Goal: Entertainment & Leisure: Browse casually

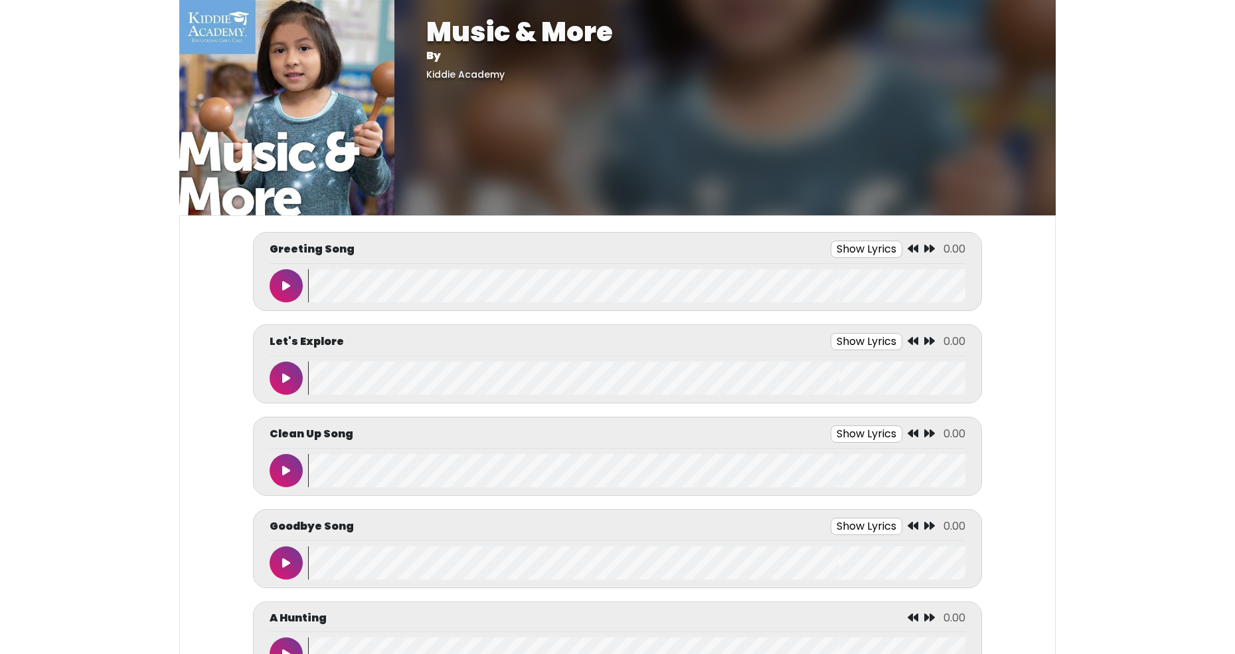
click at [286, 280] on button at bounding box center [286, 285] width 33 height 33
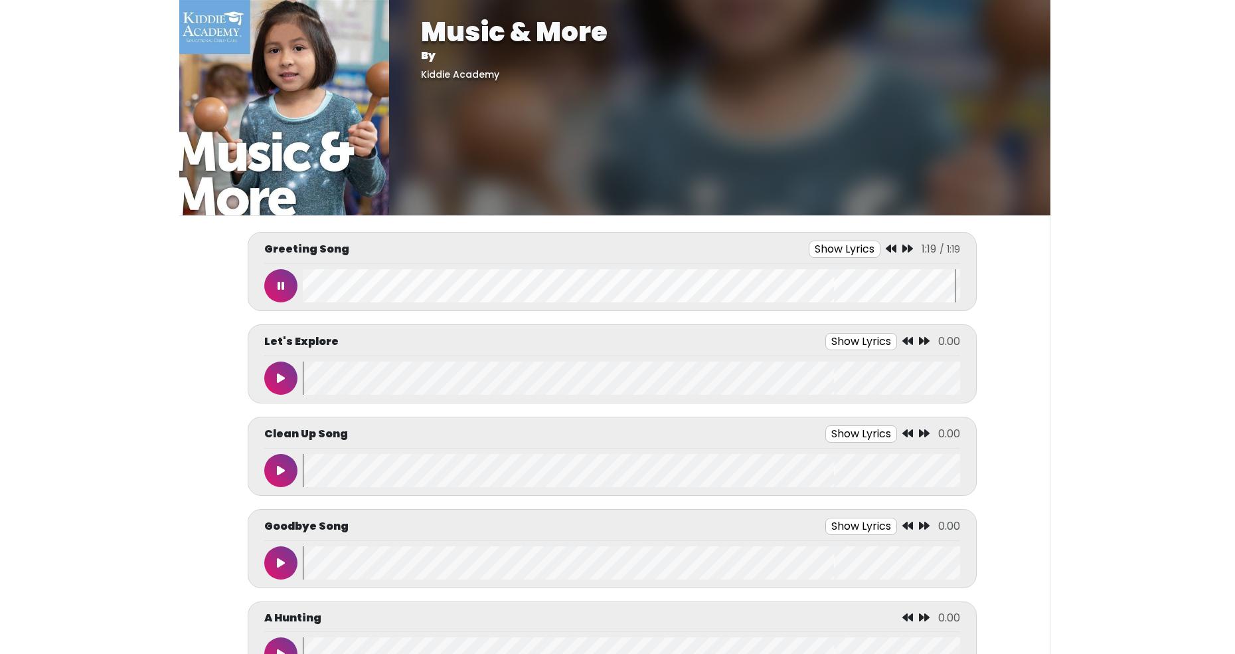
click at [281, 288] on icon at bounding box center [281, 285] width 7 height 11
click at [284, 381] on icon at bounding box center [281, 378] width 8 height 11
click at [932, 391] on wave at bounding box center [632, 377] width 658 height 33
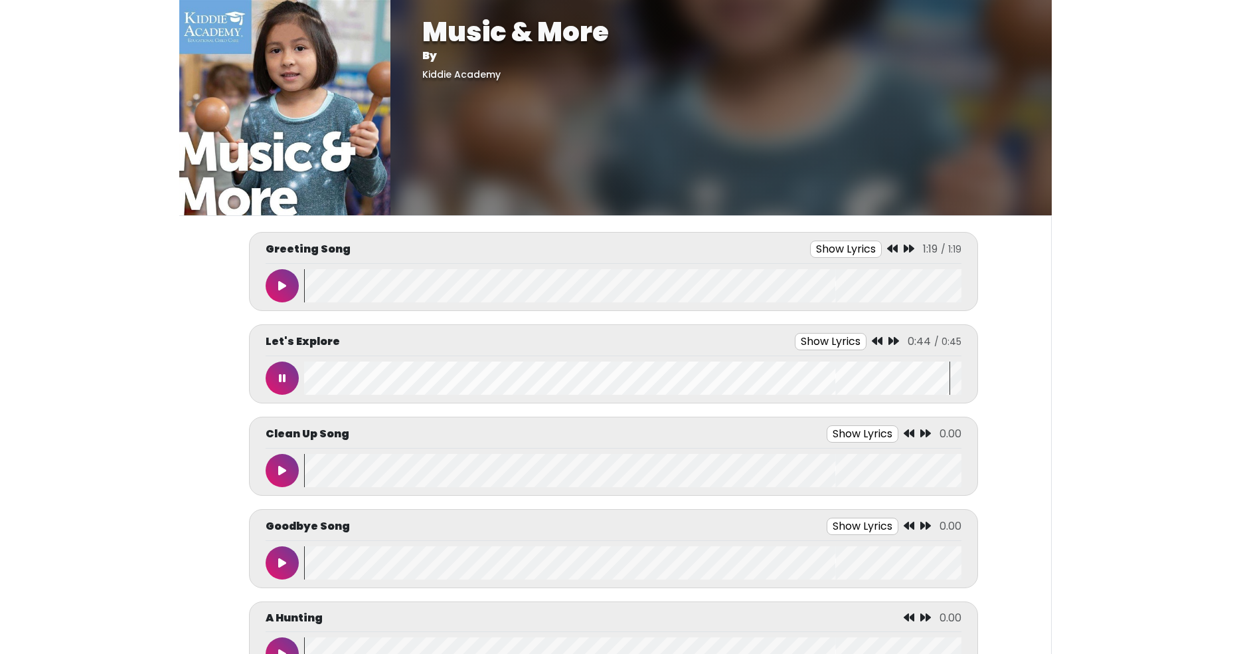
scroll to position [0, 0]
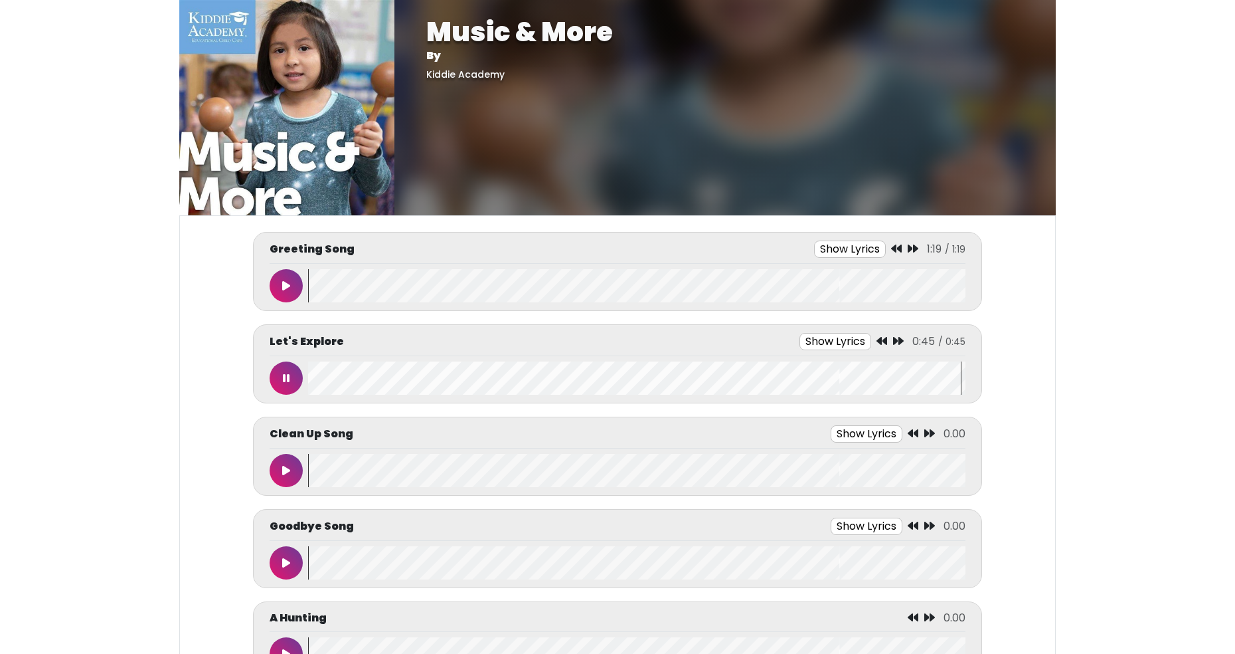
click at [290, 376] on button at bounding box center [286, 377] width 33 height 33
click at [288, 373] on icon at bounding box center [286, 378] width 8 height 11
click at [293, 464] on button at bounding box center [286, 470] width 33 height 33
click at [288, 375] on icon at bounding box center [286, 378] width 8 height 11
click at [290, 370] on button at bounding box center [286, 377] width 33 height 33
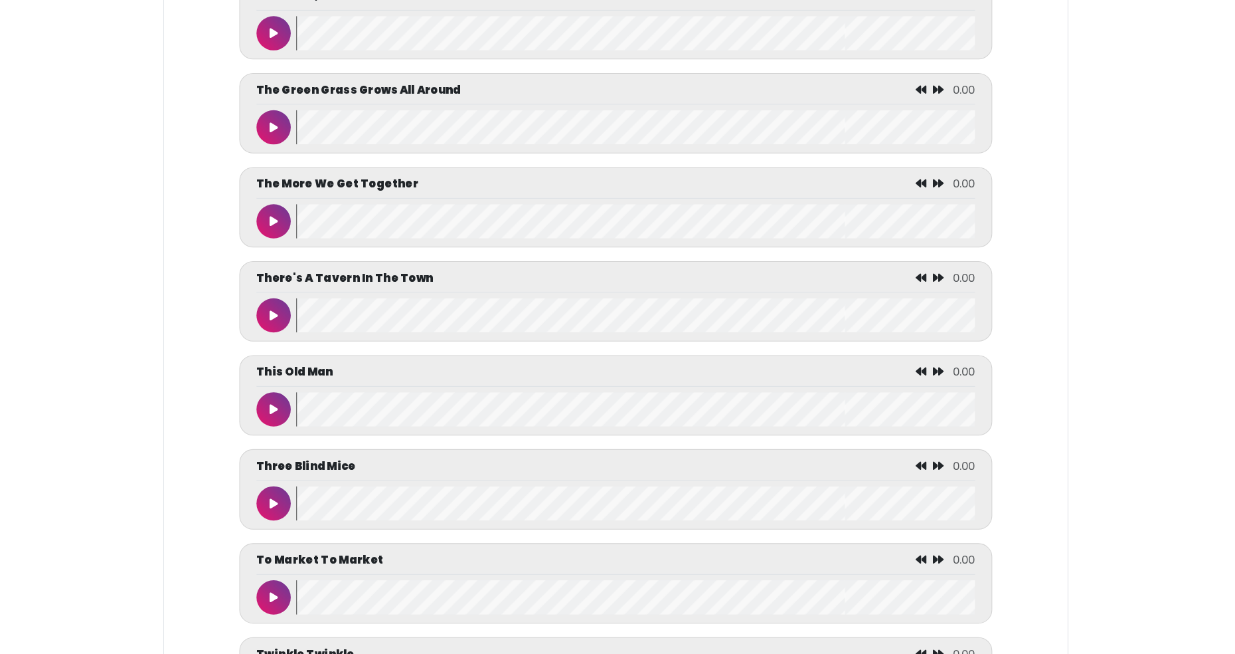
scroll to position [5936, 0]
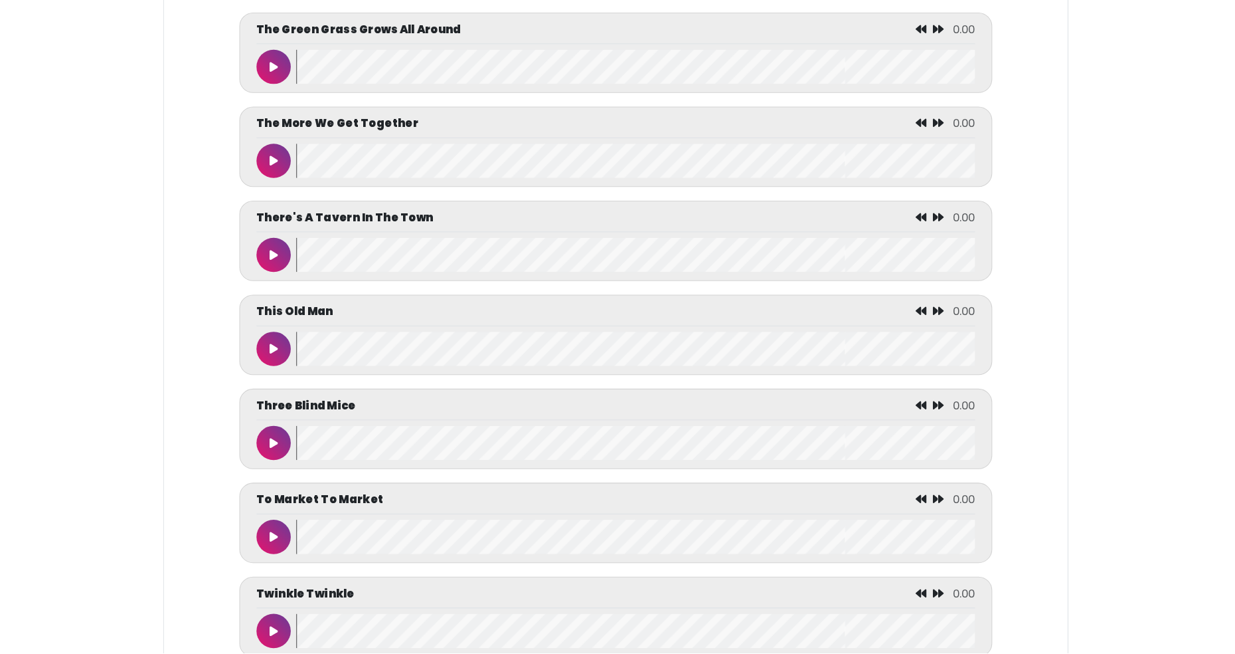
click at [291, 628] on button at bounding box center [286, 632] width 33 height 33
click at [284, 638] on button at bounding box center [286, 632] width 33 height 33
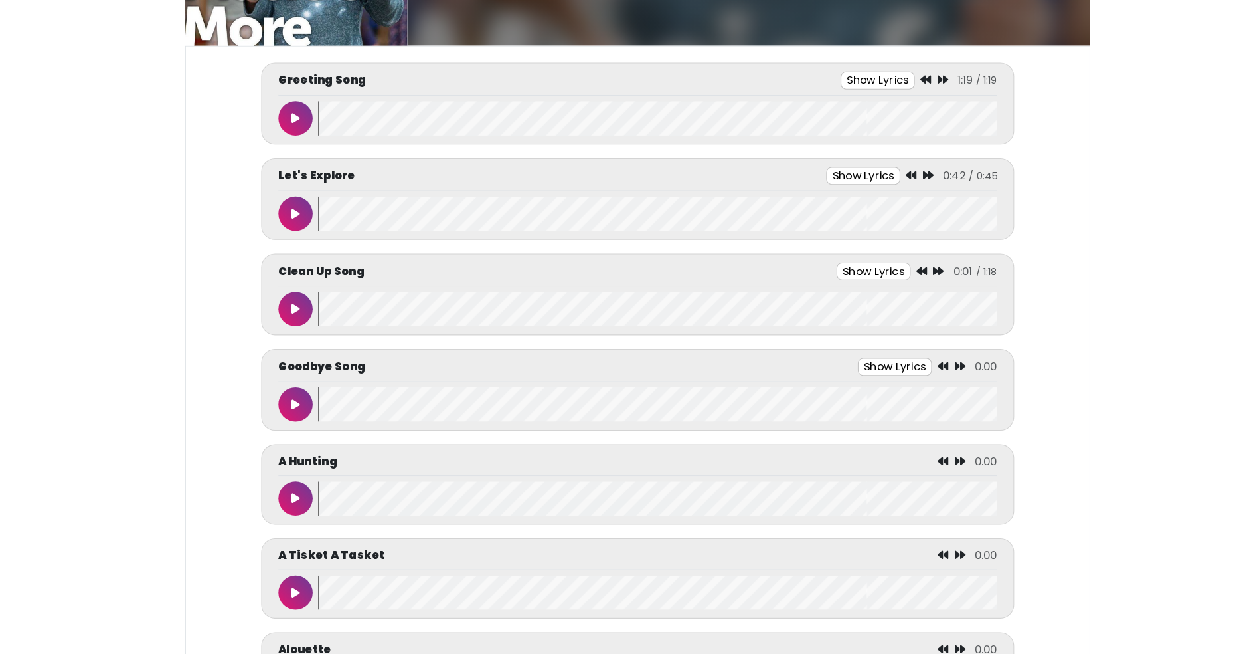
scroll to position [151, 0]
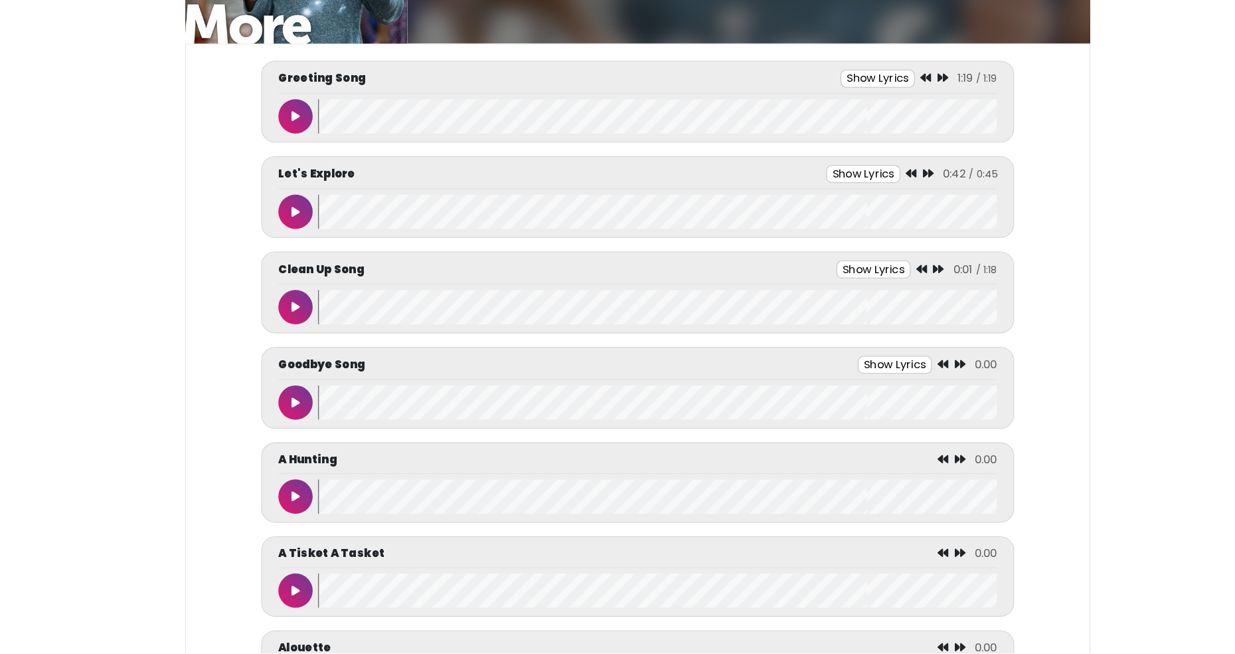
click at [298, 325] on button at bounding box center [286, 319] width 33 height 33
click at [292, 406] on button at bounding box center [286, 411] width 33 height 33
click at [289, 409] on icon at bounding box center [286, 412] width 7 height 11
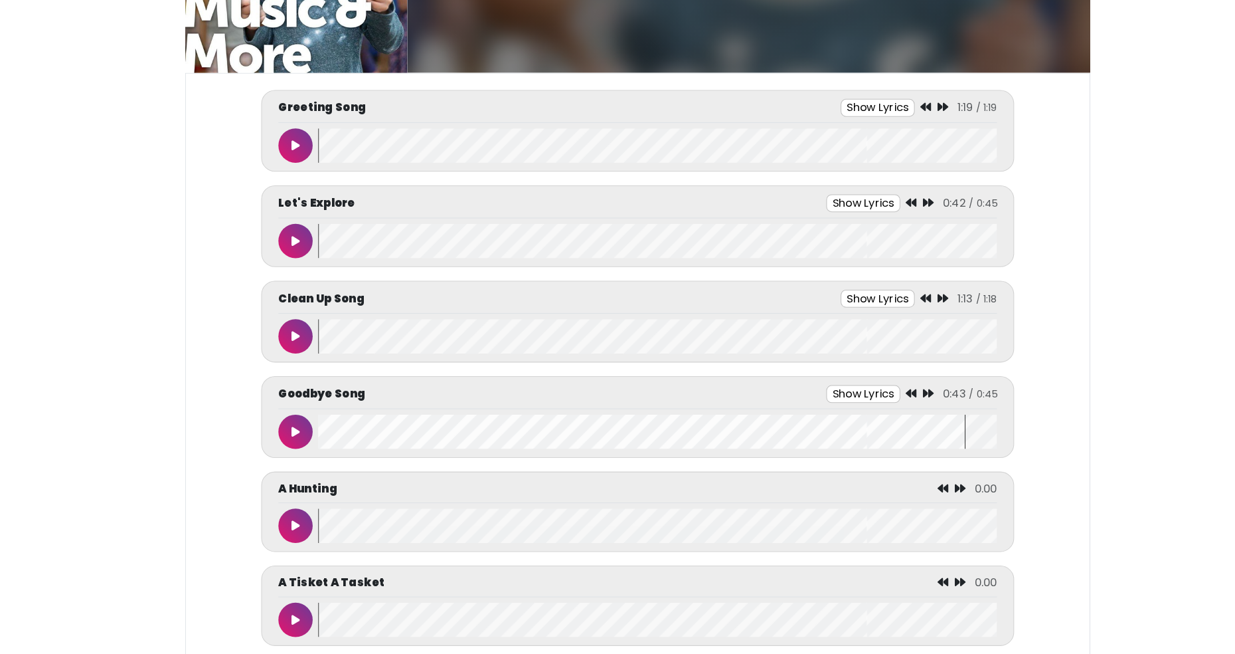
scroll to position [124, 0]
